Goal: Task Accomplishment & Management: Use online tool/utility

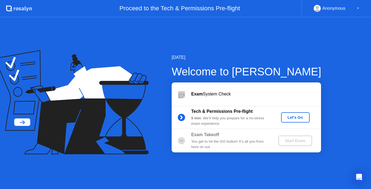
click at [292, 120] on div "Let's Go" at bounding box center [295, 117] width 24 height 4
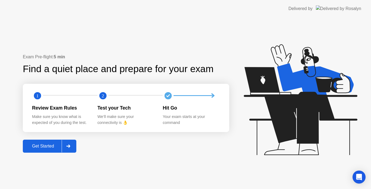
click at [53, 148] on div "Get Started" at bounding box center [42, 146] width 37 height 5
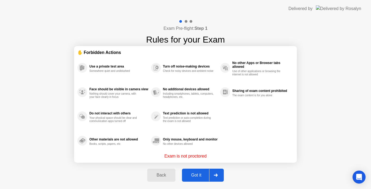
click at [200, 175] on div "Got it" at bounding box center [196, 175] width 26 height 5
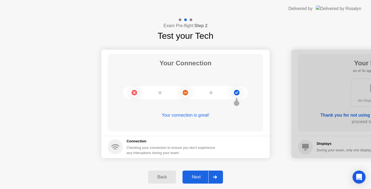
click at [199, 177] on div "Next" at bounding box center [196, 177] width 24 height 5
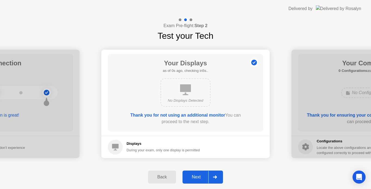
click at [199, 177] on div "Next" at bounding box center [196, 177] width 24 height 5
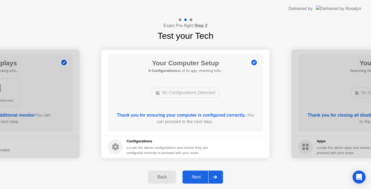
click at [199, 177] on div "Next" at bounding box center [196, 177] width 24 height 5
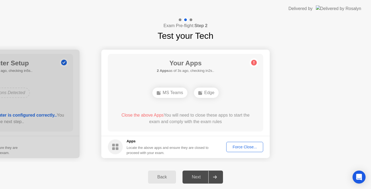
click at [196, 177] on div "Next" at bounding box center [196, 177] width 24 height 5
click at [202, 175] on div "Next" at bounding box center [196, 177] width 24 height 5
click at [250, 146] on div "Force Close..." at bounding box center [244, 147] width 33 height 4
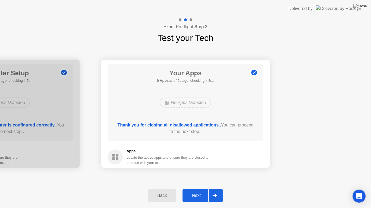
click at [200, 189] on button "Next" at bounding box center [202, 195] width 40 height 13
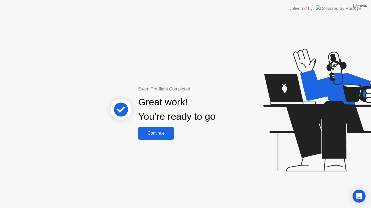
click at [169, 132] on div "Continue" at bounding box center [156, 133] width 32 height 5
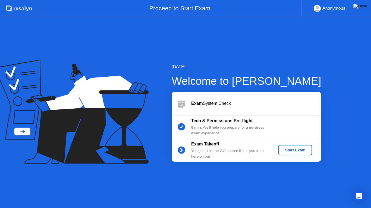
click at [288, 151] on div "Start Exam" at bounding box center [294, 150] width 29 height 4
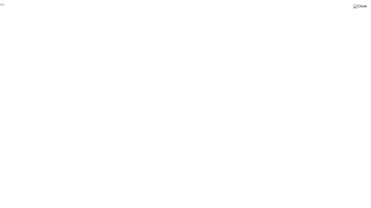
click div "End Proctoring Session"
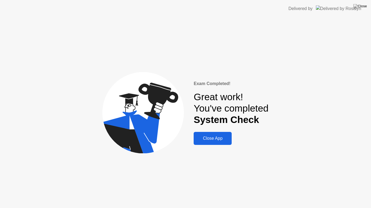
click at [222, 140] on div "Close App" at bounding box center [212, 138] width 35 height 5
